Goal: Task Accomplishment & Management: Manage account settings

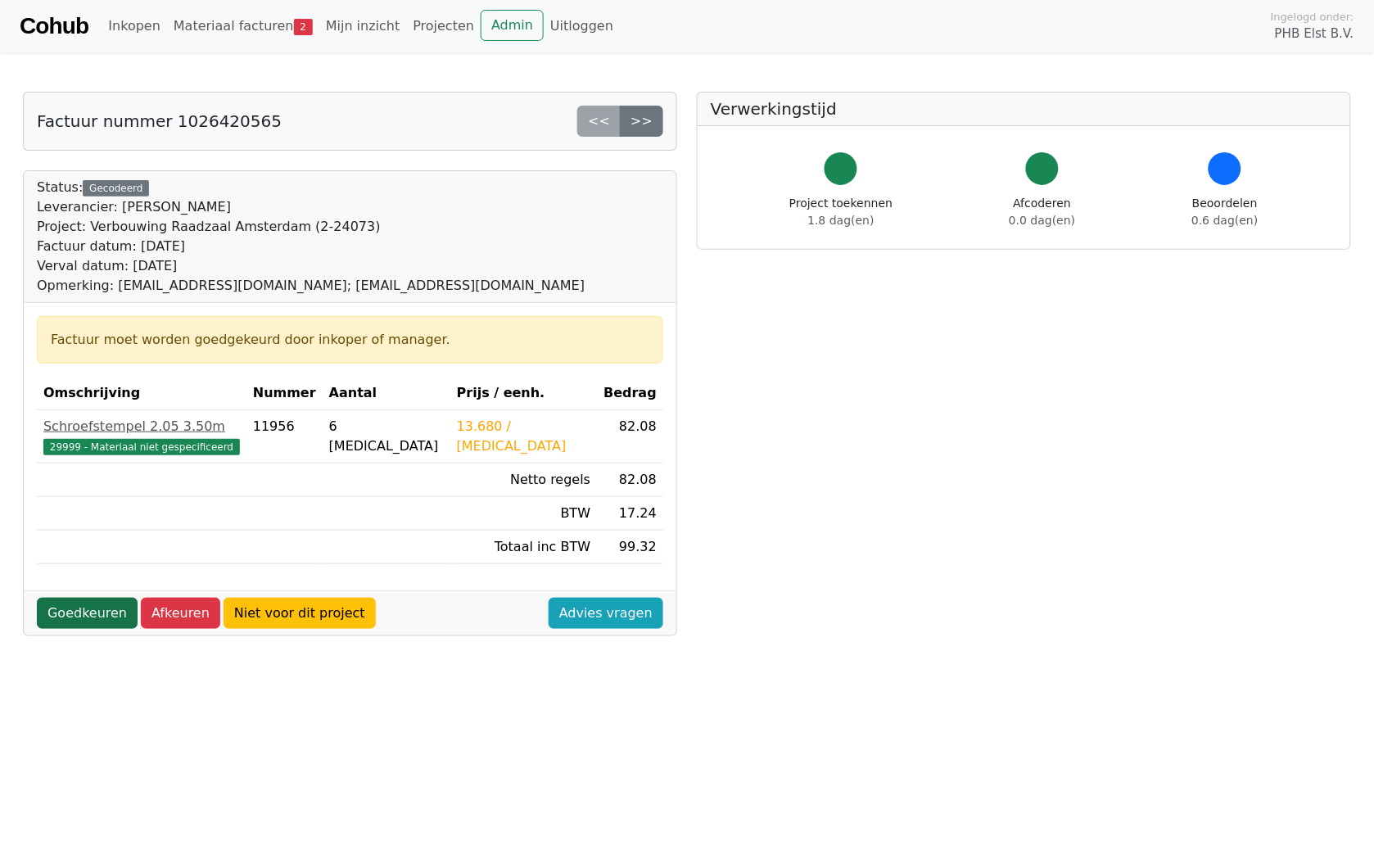
click at [83, 614] on link "Goedkeuren" at bounding box center [86, 612] width 101 height 32
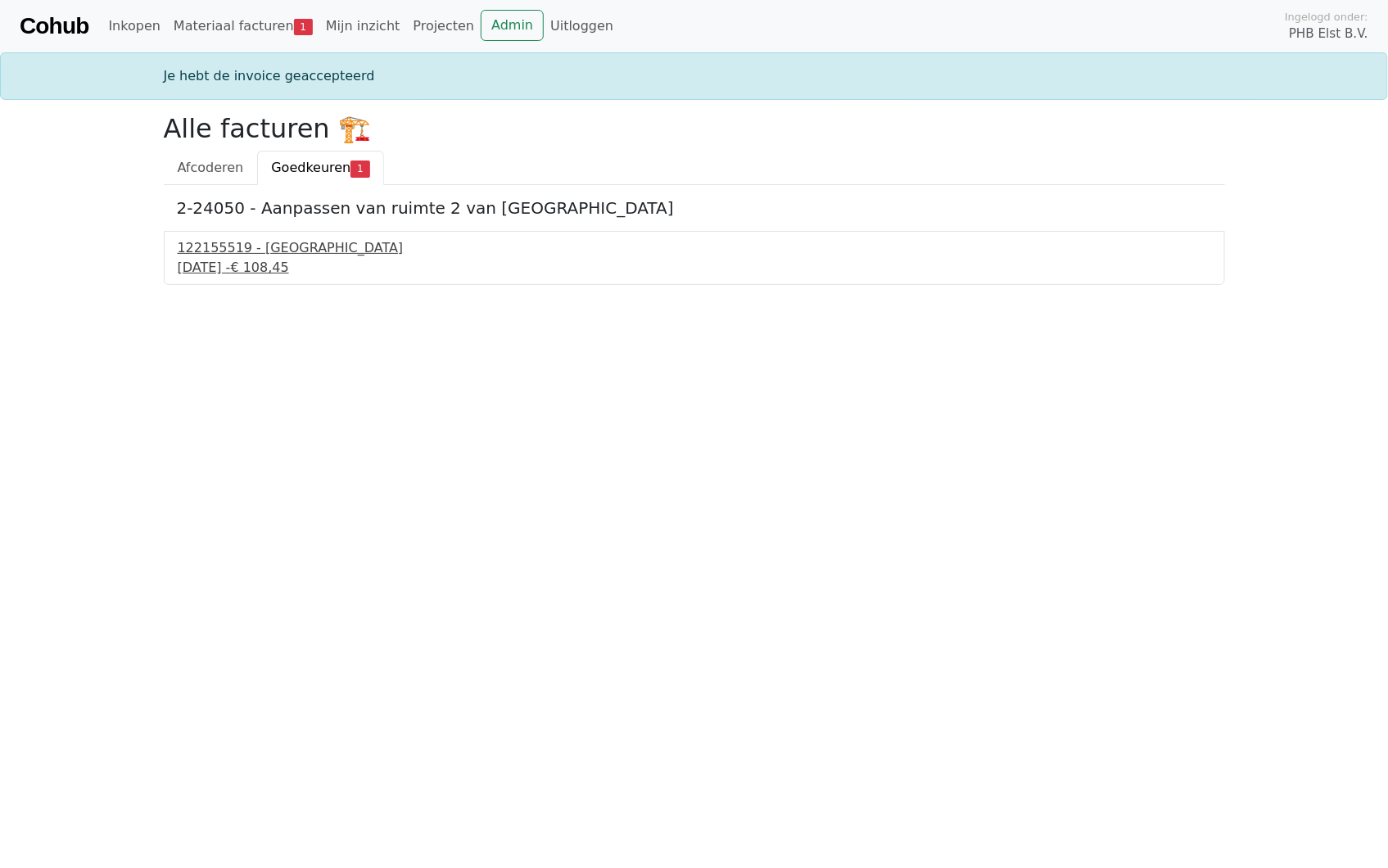
click at [235, 259] on div "16 september 2025 - € 108,45" at bounding box center [695, 267] width 1034 height 20
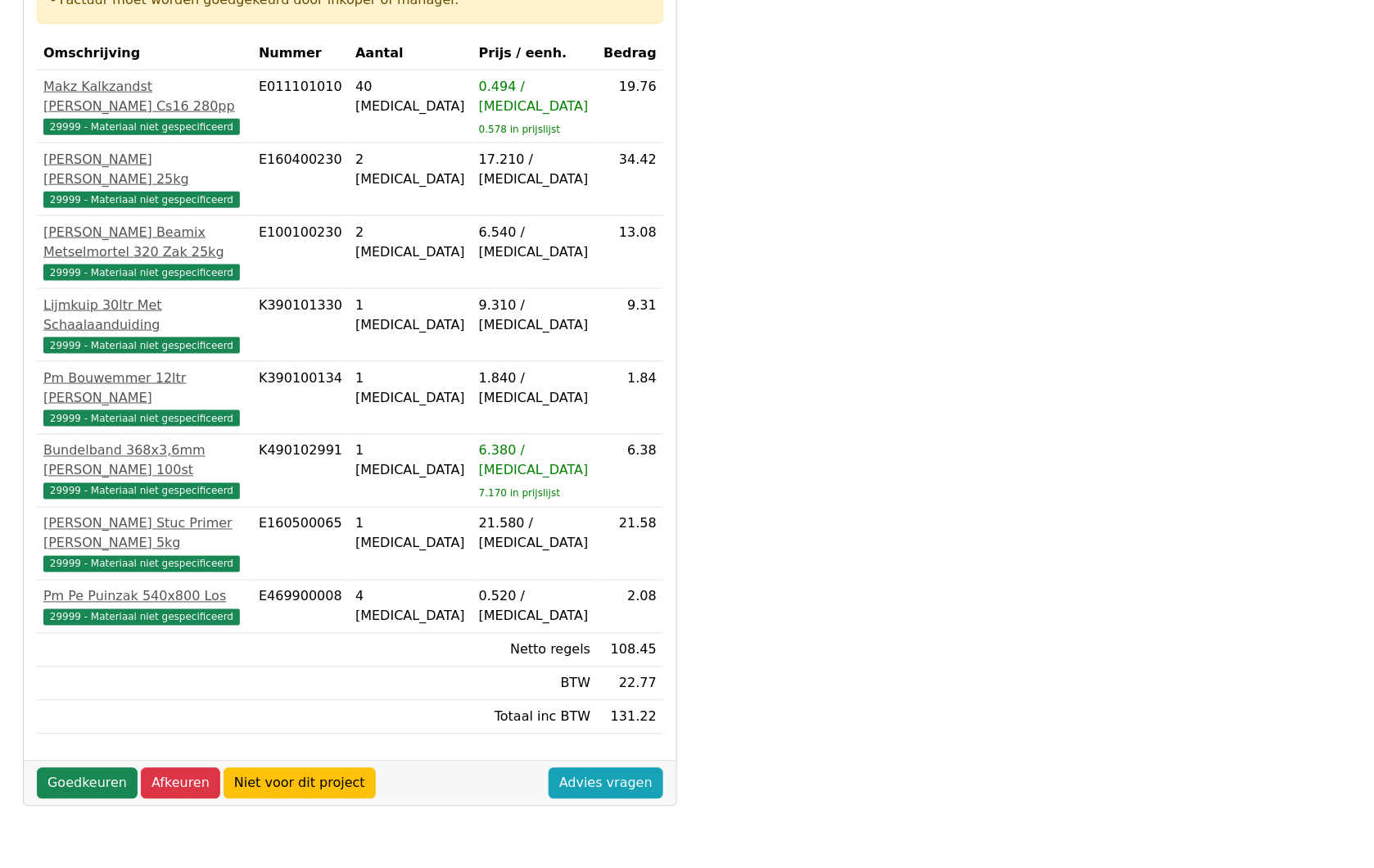
scroll to position [346, 0]
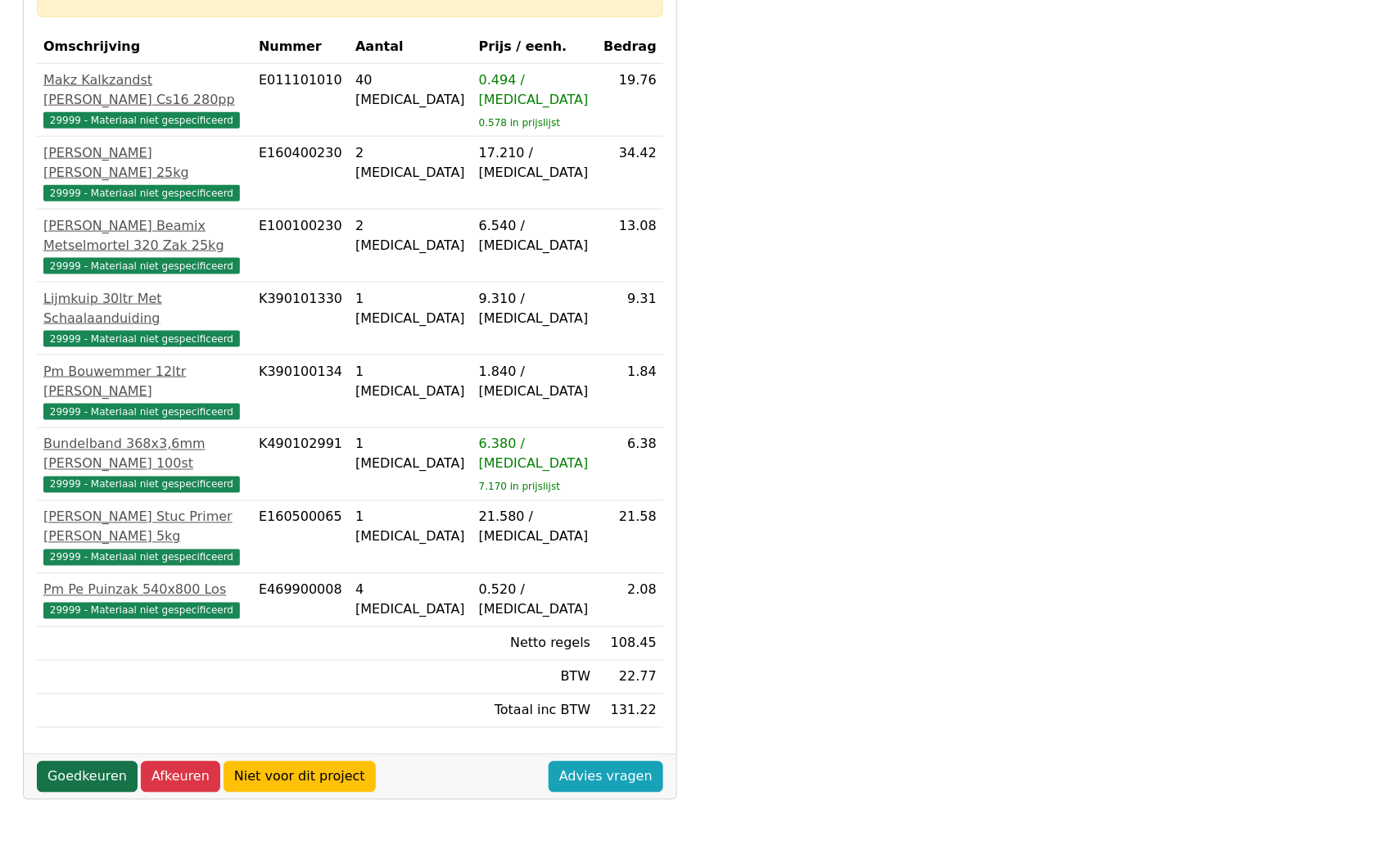
click at [84, 762] on link "Goedkeuren" at bounding box center [86, 777] width 101 height 32
